Goal: Task Accomplishment & Management: Complete application form

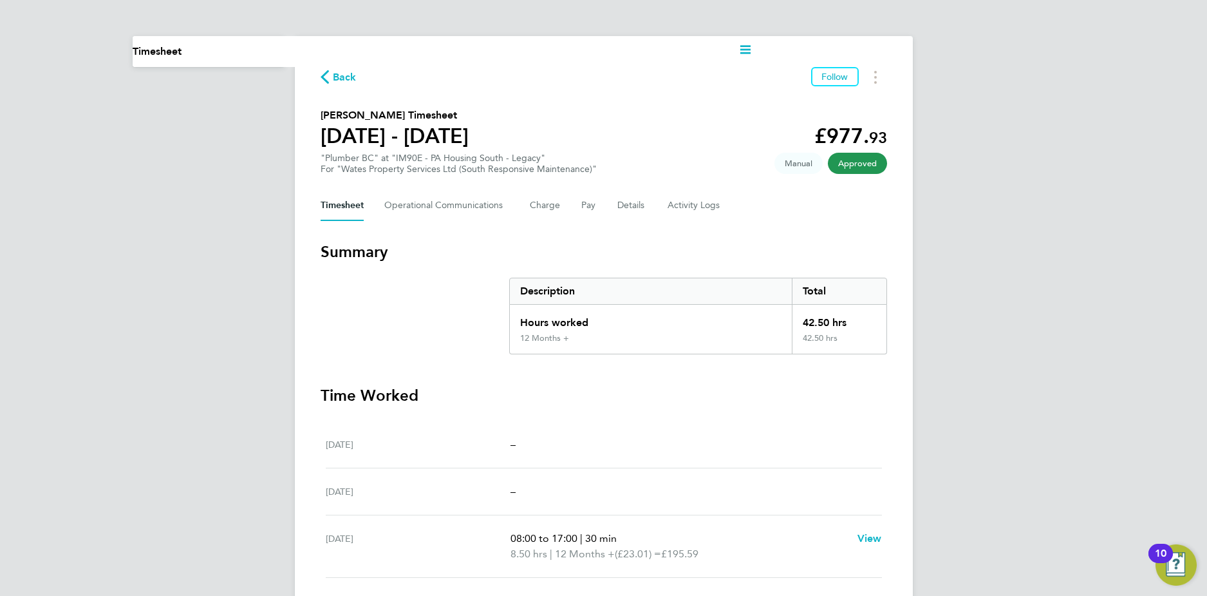
click at [334, 82] on span "Back" at bounding box center [345, 77] width 24 height 15
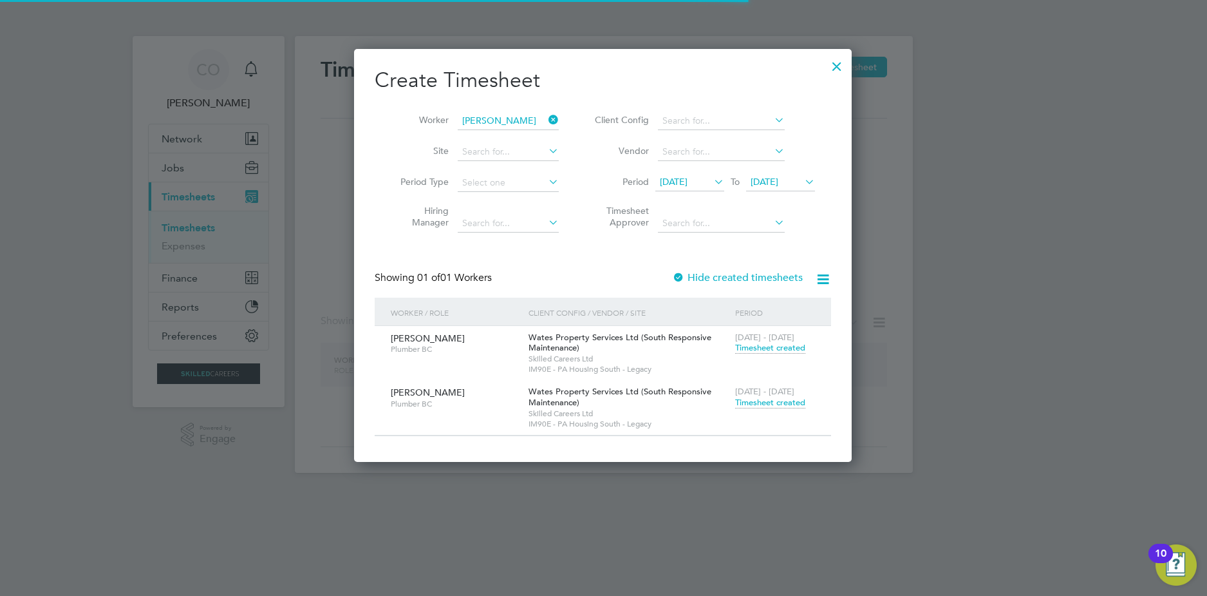
scroll to position [413, 498]
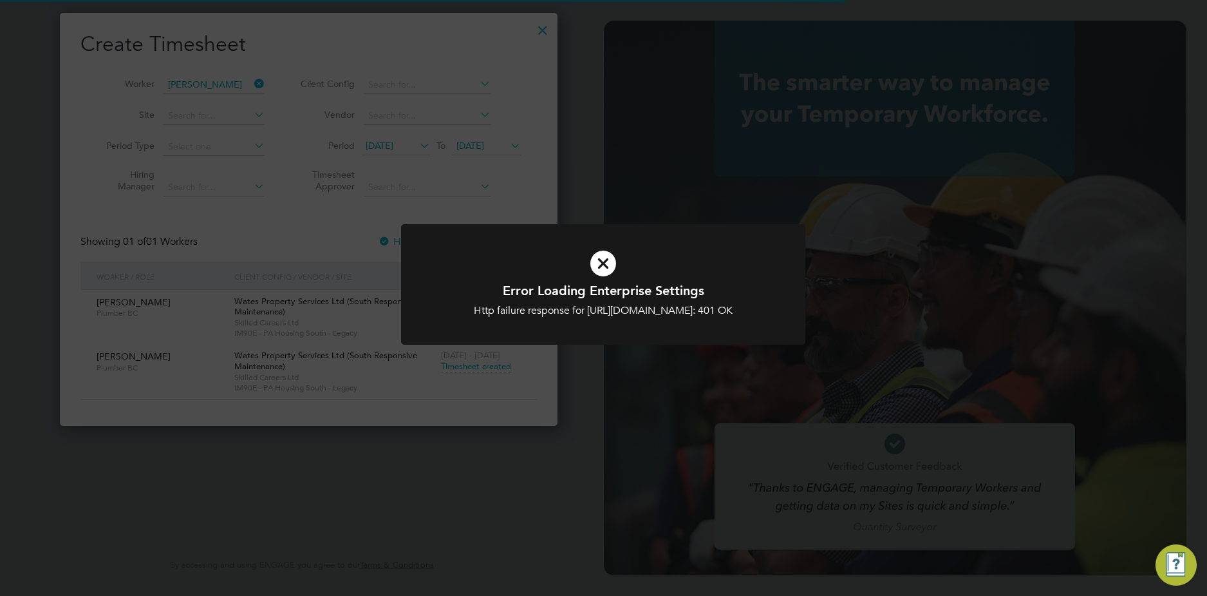
type input "[EMAIL_ADDRESS][DOMAIN_NAME]"
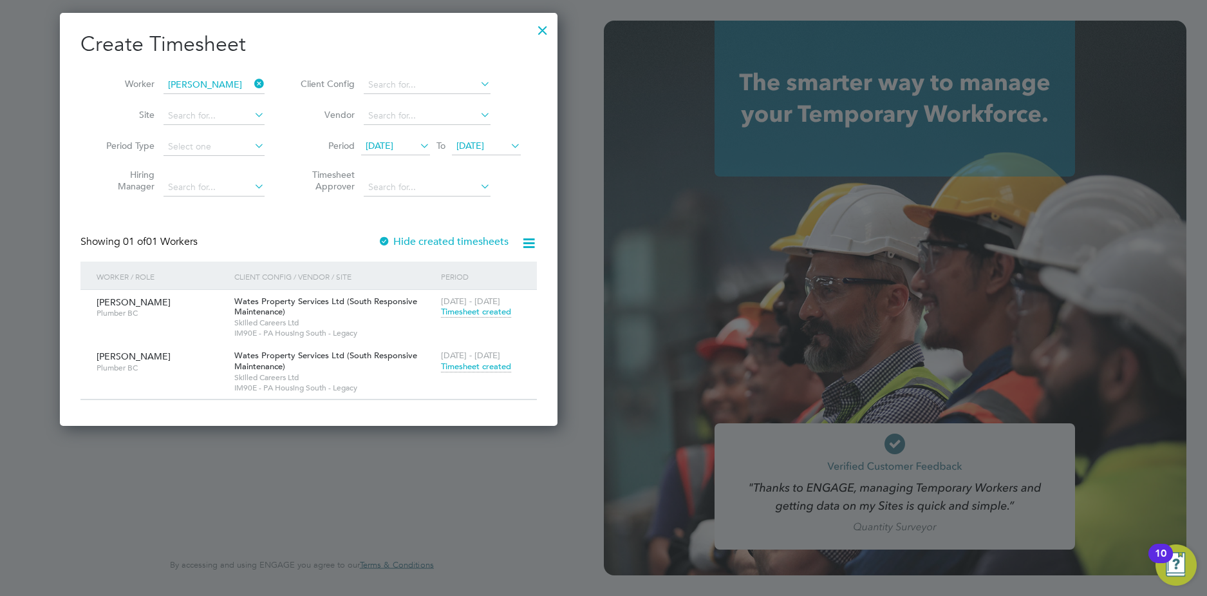
click at [548, 33] on div at bounding box center [542, 26] width 23 height 23
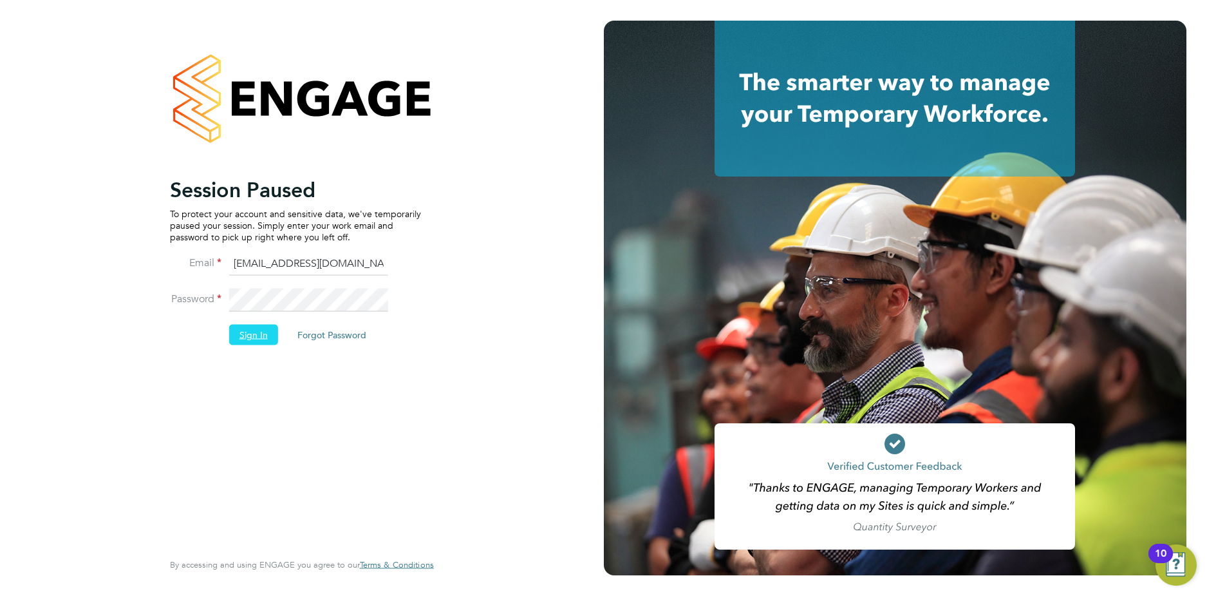
click at [254, 337] on button "Sign In" at bounding box center [253, 334] width 49 height 21
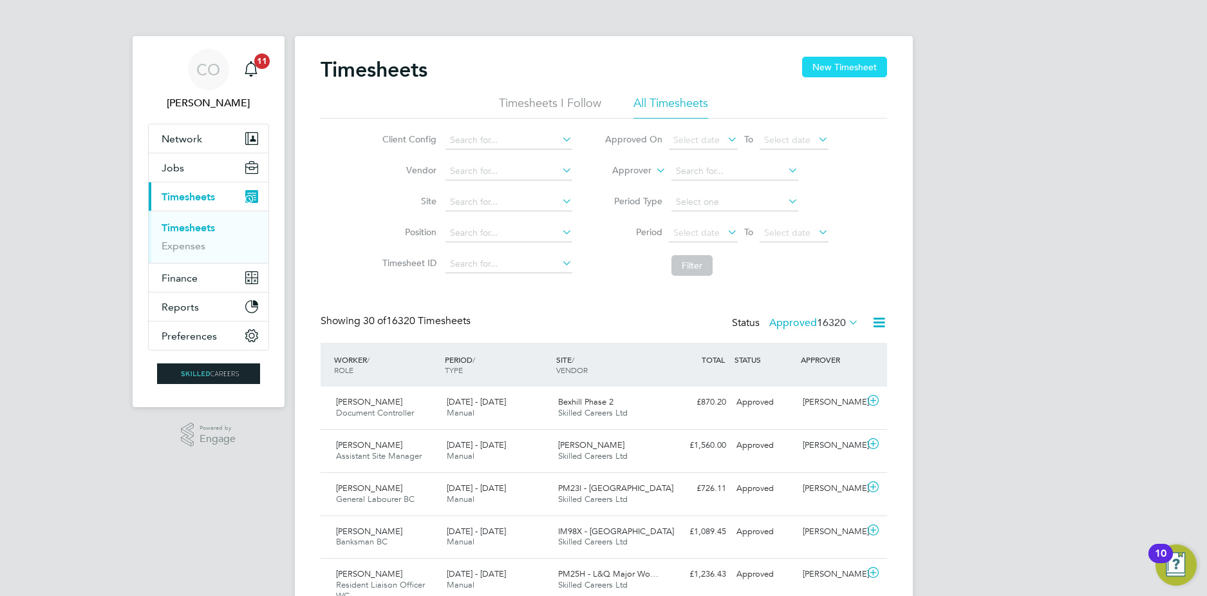
click at [830, 66] on button "New Timesheet" at bounding box center [844, 67] width 85 height 21
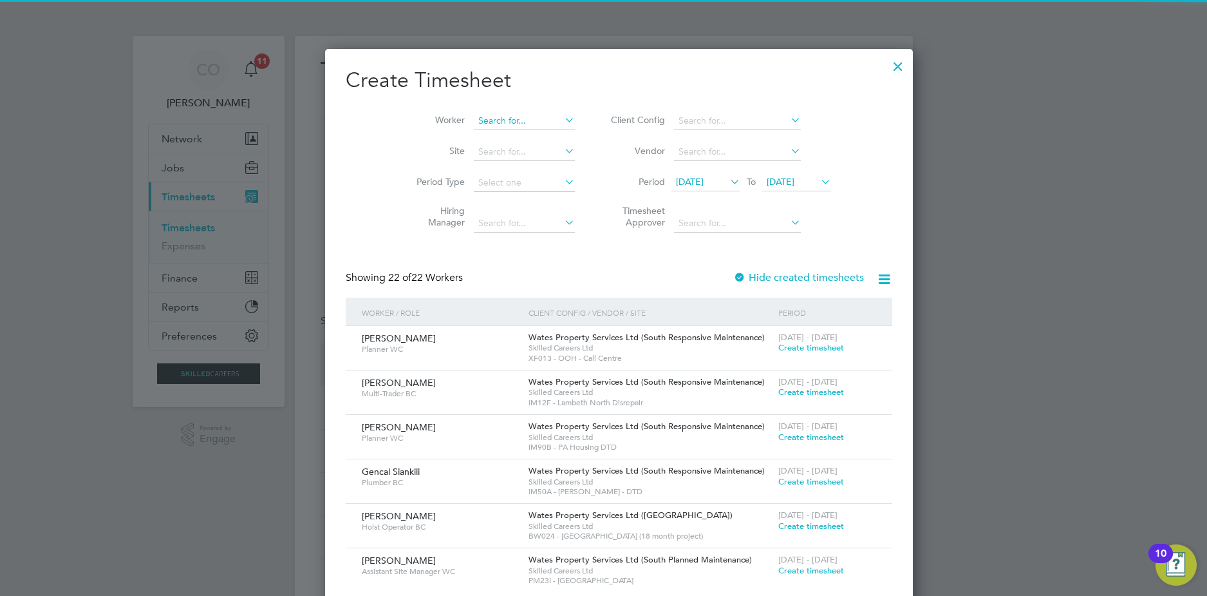
click at [505, 120] on input at bounding box center [524, 121] width 101 height 18
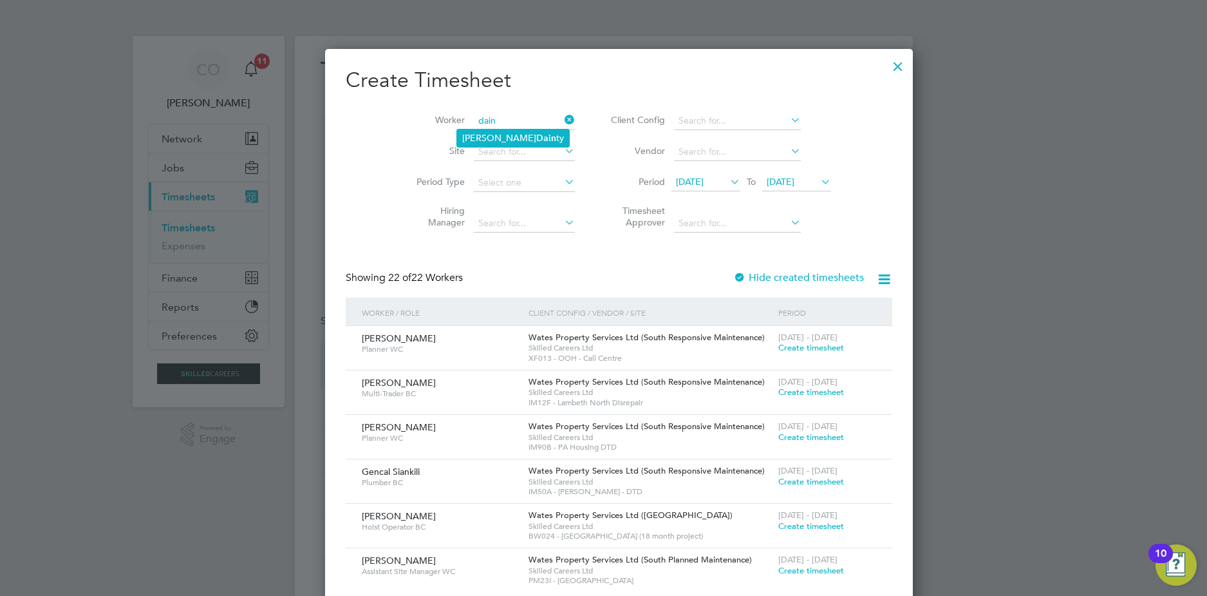
click at [496, 134] on li "Michael Dain ty" at bounding box center [513, 137] width 112 height 17
type input "Michael Dainty"
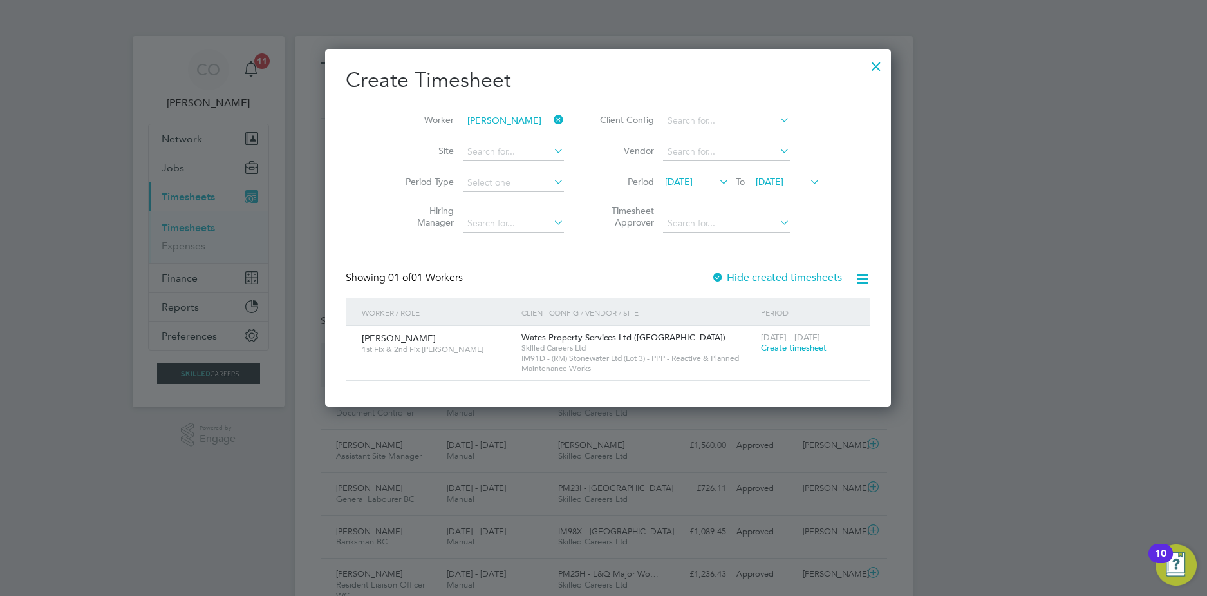
click at [730, 281] on label "Hide created timesheets" at bounding box center [777, 277] width 131 height 13
click at [734, 279] on label "Hide created timesheets" at bounding box center [777, 277] width 131 height 13
click at [784, 348] on span "Create timesheet" at bounding box center [794, 347] width 66 height 11
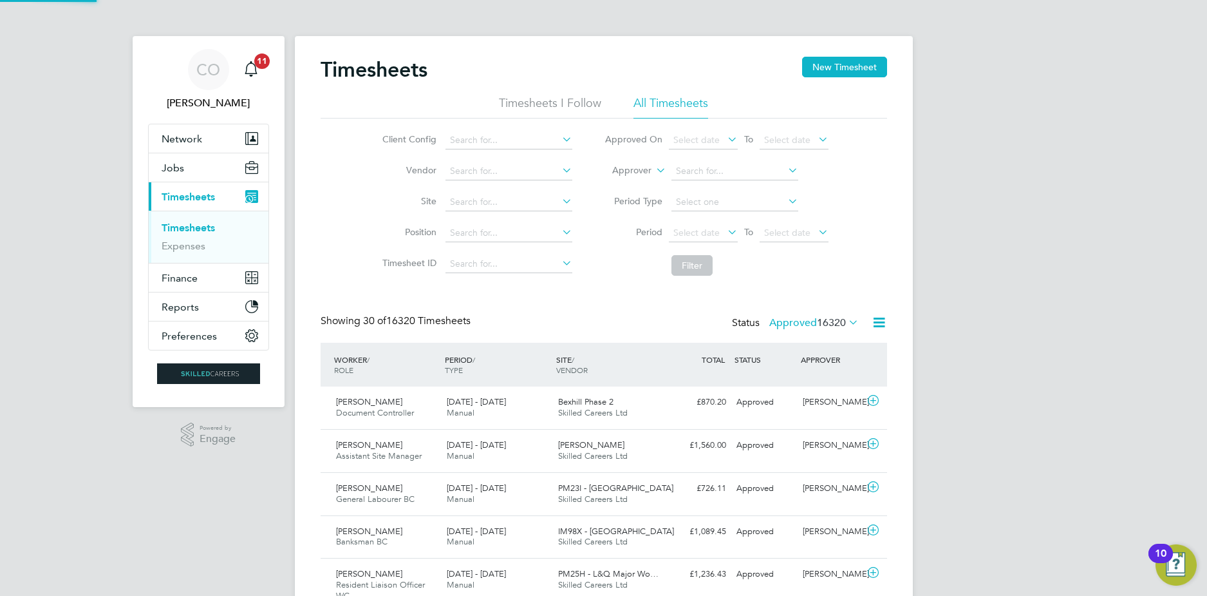
scroll to position [33, 112]
